Goal: Navigation & Orientation: Find specific page/section

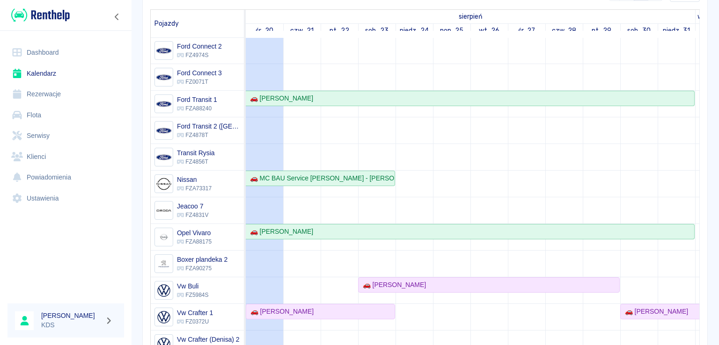
scroll to position [175, 0]
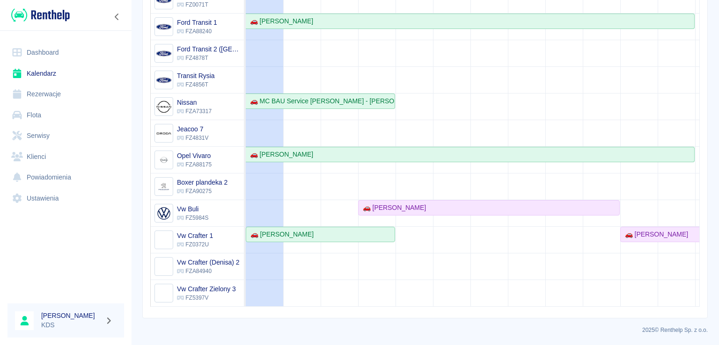
scroll to position [175, 0]
